Goal: Navigation & Orientation: Understand site structure

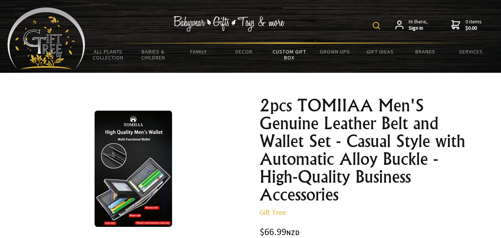
click at [290, 53] on link "Custom Gift Box" at bounding box center [289, 55] width 45 height 22
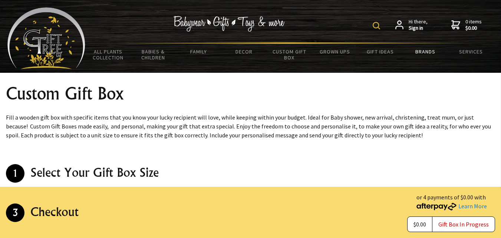
click at [414, 47] on link "Brands" at bounding box center [425, 52] width 45 height 16
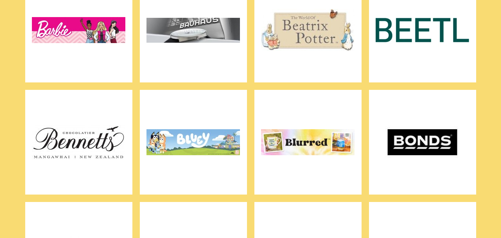
scroll to position [334, 0]
